Goal: Information Seeking & Learning: Learn about a topic

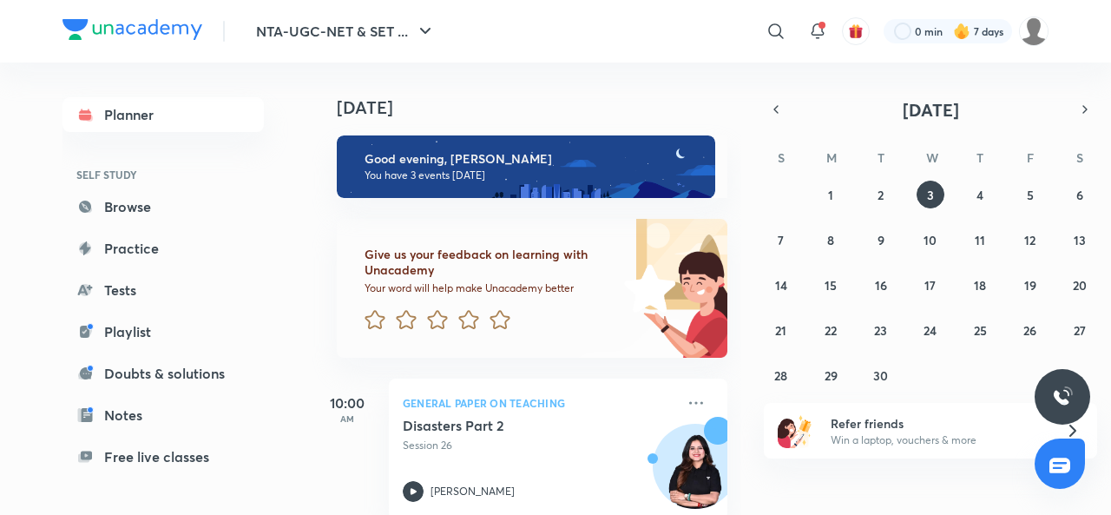
scroll to position [354, 0]
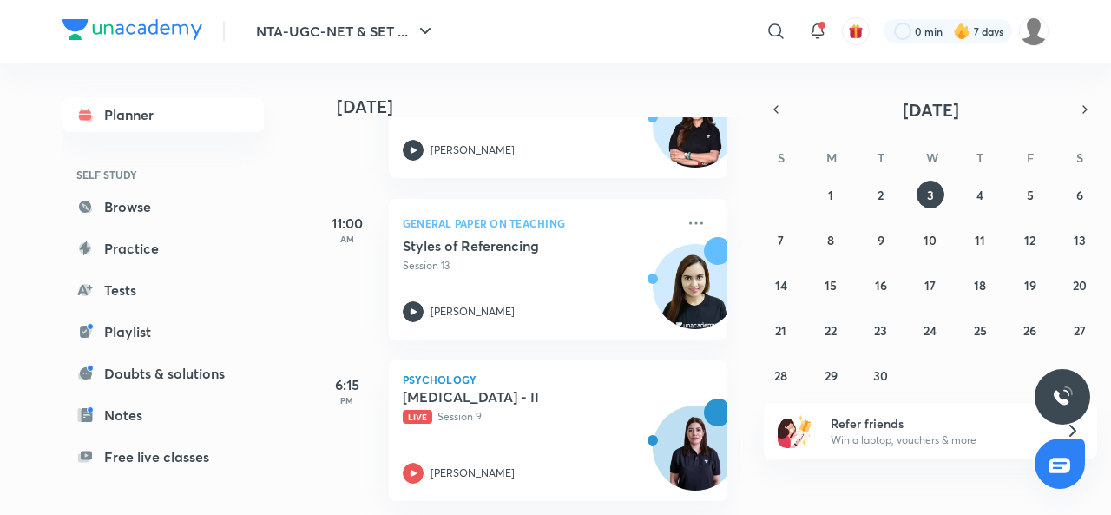
click at [409, 463] on icon at bounding box center [413, 473] width 21 height 21
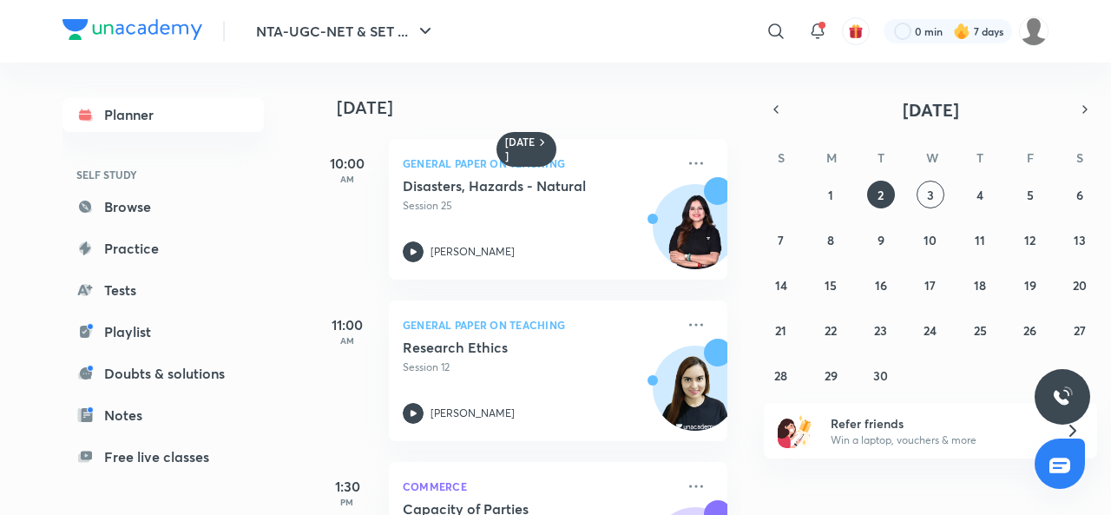
scroll to position [391, 0]
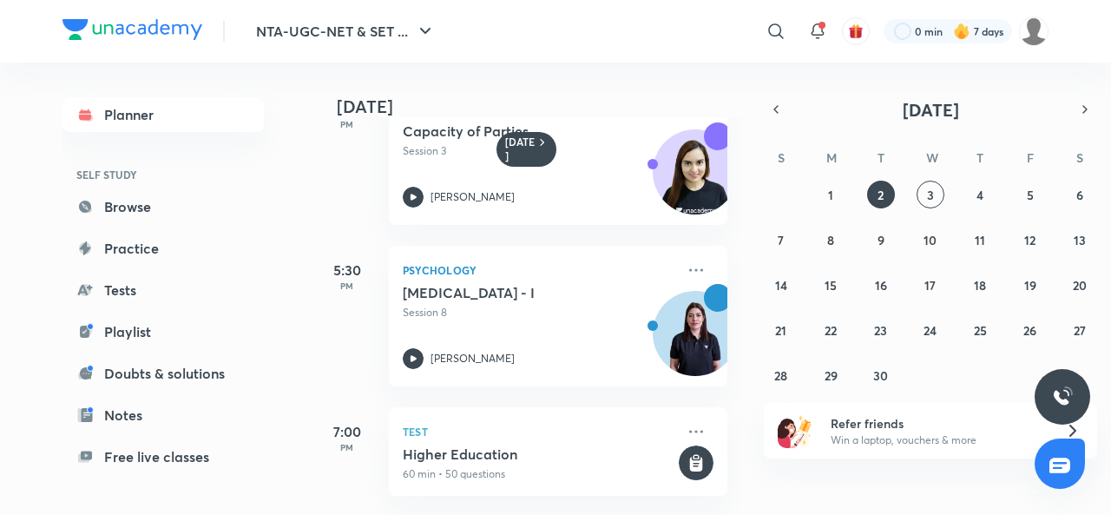
click at [686, 260] on icon at bounding box center [696, 270] width 21 height 21
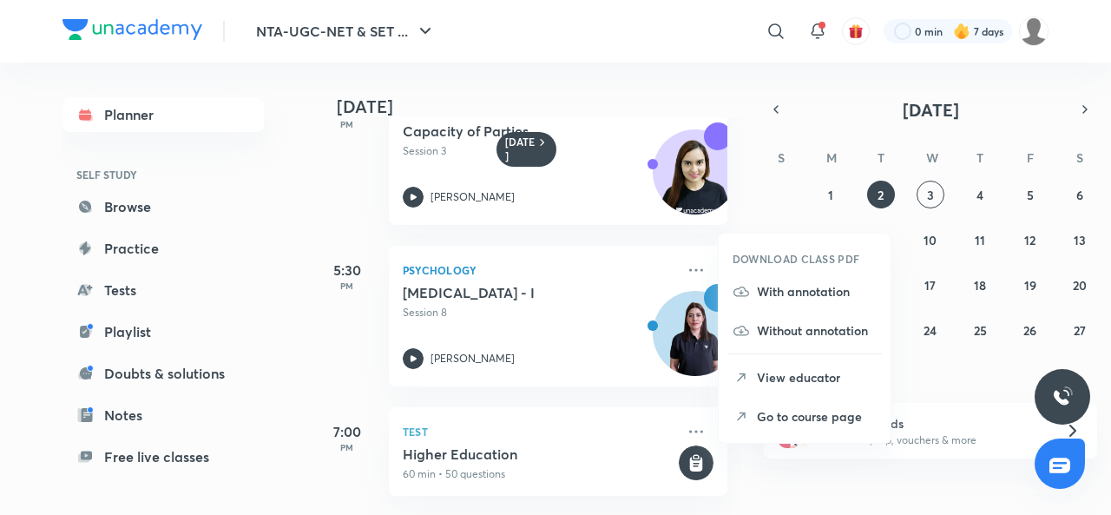
click at [791, 293] on p "With annotation" at bounding box center [817, 291] width 120 height 18
